Goal: Information Seeking & Learning: Learn about a topic

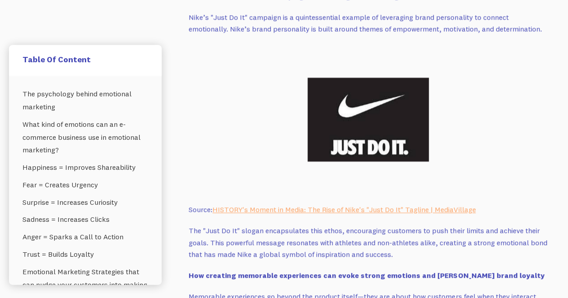
scroll to position [2539, 0]
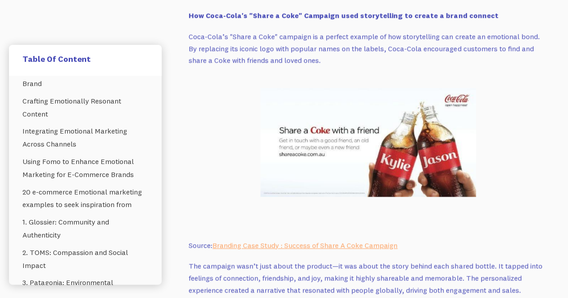
scroll to position [2078, 0]
click at [338, 43] on p "Coca-Cola’s "Share a Coke" campaign is a perfect example of how storytelling ca…" at bounding box center [368, 49] width 359 height 36
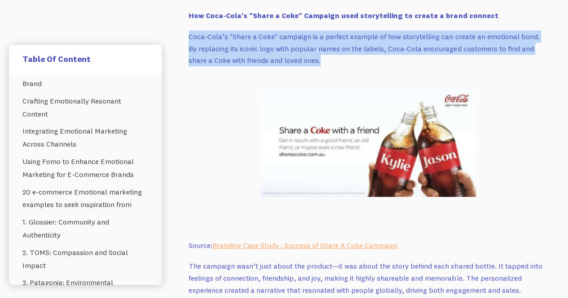
click at [338, 43] on p "Coca-Cola’s "Share a Coke" campaign is a perfect example of how storytelling ca…" at bounding box center [368, 49] width 359 height 36
click at [336, 40] on p "Coca-Cola’s "Share a Coke" campaign is a perfect example of how storytelling ca…" at bounding box center [368, 49] width 359 height 36
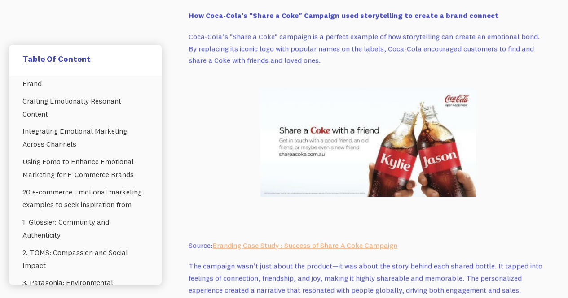
click at [336, 40] on p "Coca-Cola’s "Share a Coke" campaign is a perfect example of how storytelling ca…" at bounding box center [368, 49] width 359 height 36
click at [268, 49] on p "Coca-Cola’s "Share a Coke" campaign is a perfect example of how storytelling ca…" at bounding box center [368, 49] width 359 height 36
click at [233, 45] on p "Coca-Cola’s "Share a Coke" campaign is a perfect example of how storytelling ca…" at bounding box center [368, 49] width 359 height 36
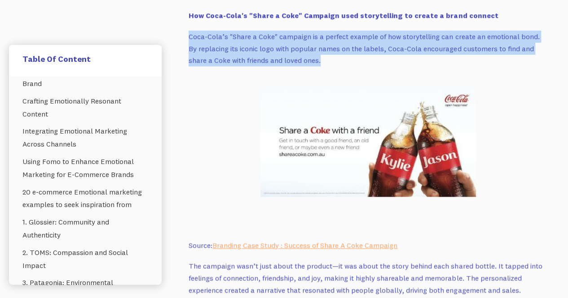
click at [233, 45] on p "Coca-Cola’s "Share a Coke" campaign is a perfect example of how storytelling ca…" at bounding box center [368, 49] width 359 height 36
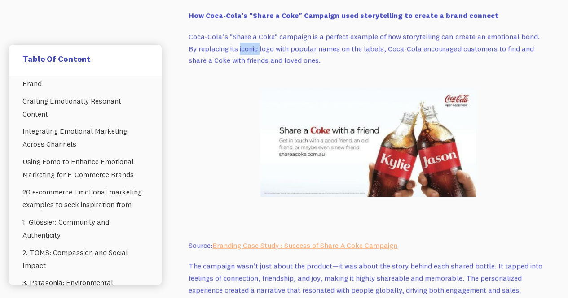
click at [233, 45] on p "Coca-Cola’s "Share a Coke" campaign is a perfect example of how storytelling ca…" at bounding box center [368, 49] width 359 height 36
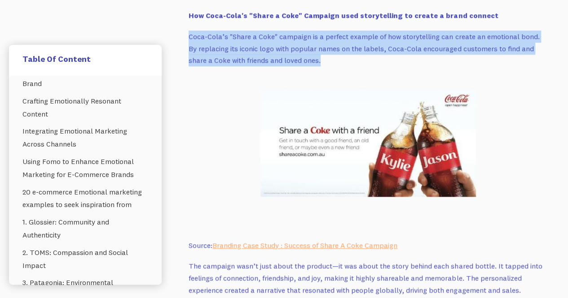
click at [233, 45] on p "Coca-Cola’s "Share a Coke" campaign is a perfect example of how storytelling ca…" at bounding box center [368, 49] width 359 height 36
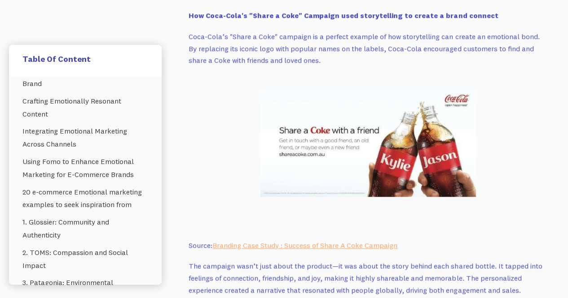
click at [335, 43] on p "Coca-Cola’s "Share a Coke" campaign is a perfect example of how storytelling ca…" at bounding box center [368, 49] width 359 height 36
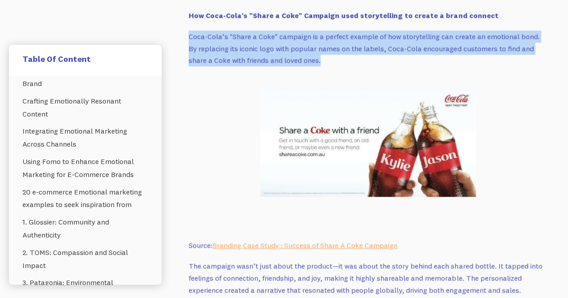
click at [335, 43] on p "Coca-Cola’s "Share a Coke" campaign is a perfect example of how storytelling ca…" at bounding box center [368, 49] width 359 height 36
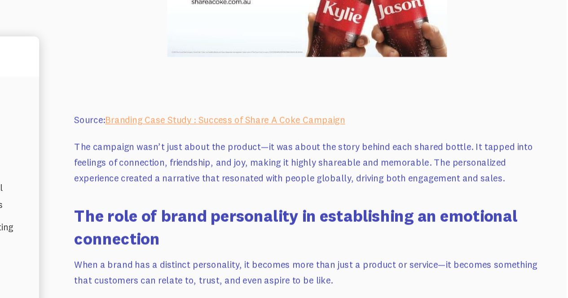
scroll to position [2215, 0]
click at [279, 138] on p "The campaign wasn’t just about the product—it was about the story behind each s…" at bounding box center [368, 142] width 359 height 36
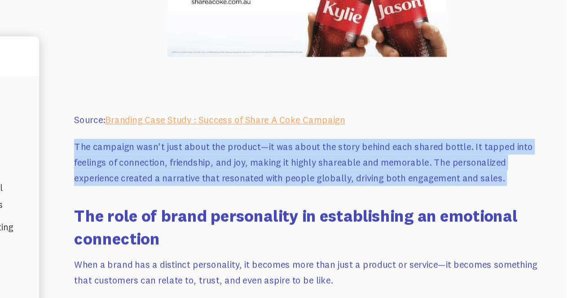
click at [279, 138] on p "The campaign wasn’t just about the product—it was about the story behind each s…" at bounding box center [368, 142] width 359 height 36
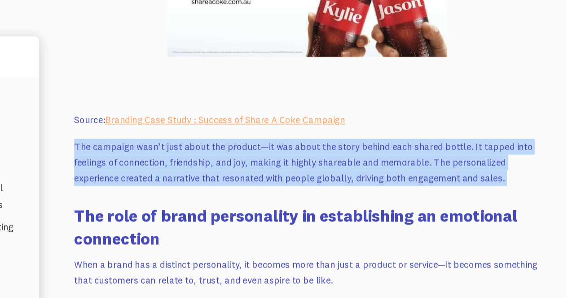
click at [405, 157] on p "The campaign wasn’t just about the product—it was about the story behind each s…" at bounding box center [368, 142] width 359 height 36
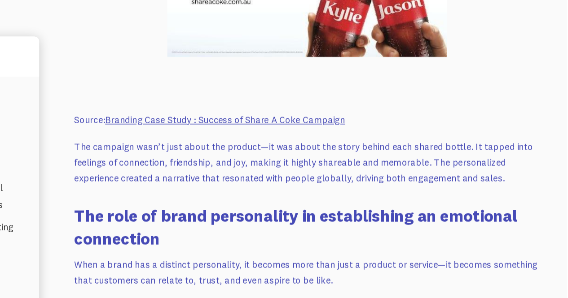
click at [372, 110] on link "Branding Case Study : Success of Share A Coke Campaign" at bounding box center [304, 109] width 185 height 9
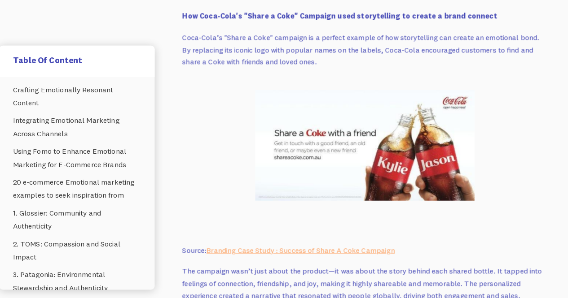
scroll to position [2075, 0]
